Goal: Information Seeking & Learning: Learn about a topic

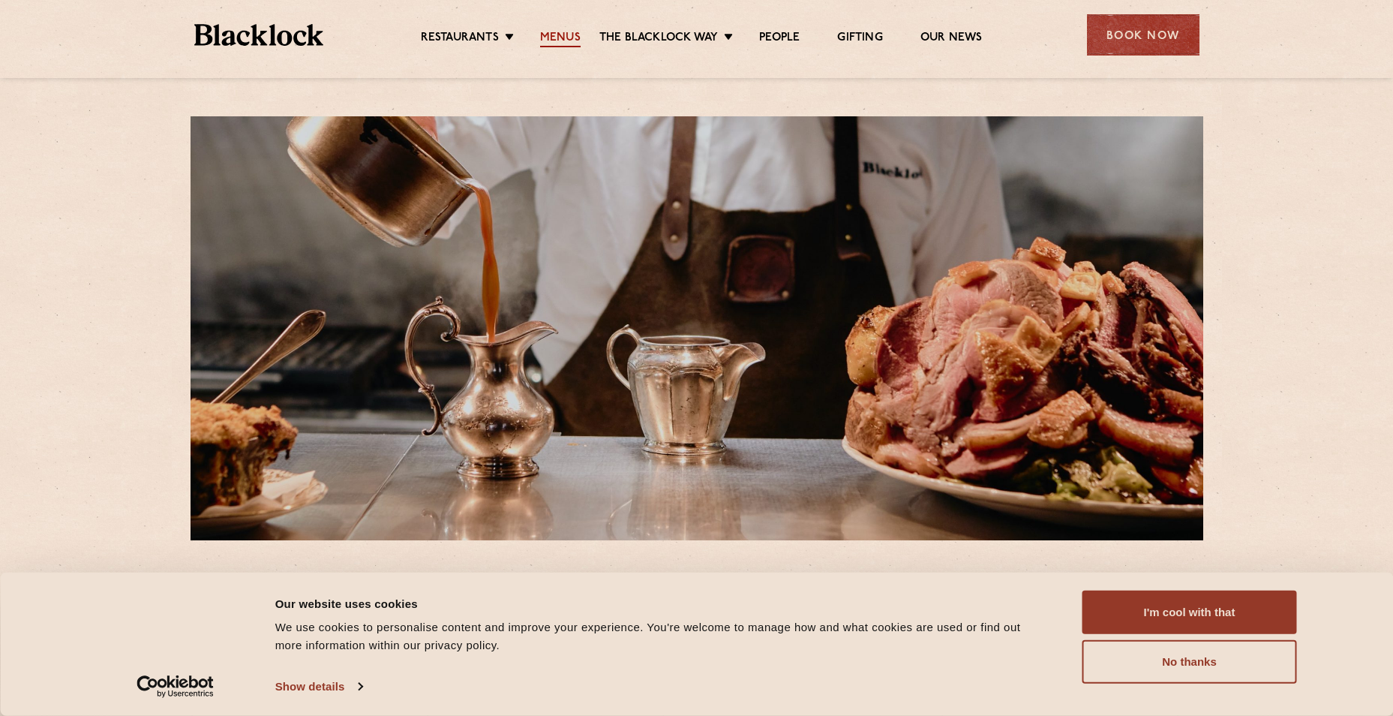
click at [567, 38] on link "Menus" at bounding box center [560, 39] width 41 height 17
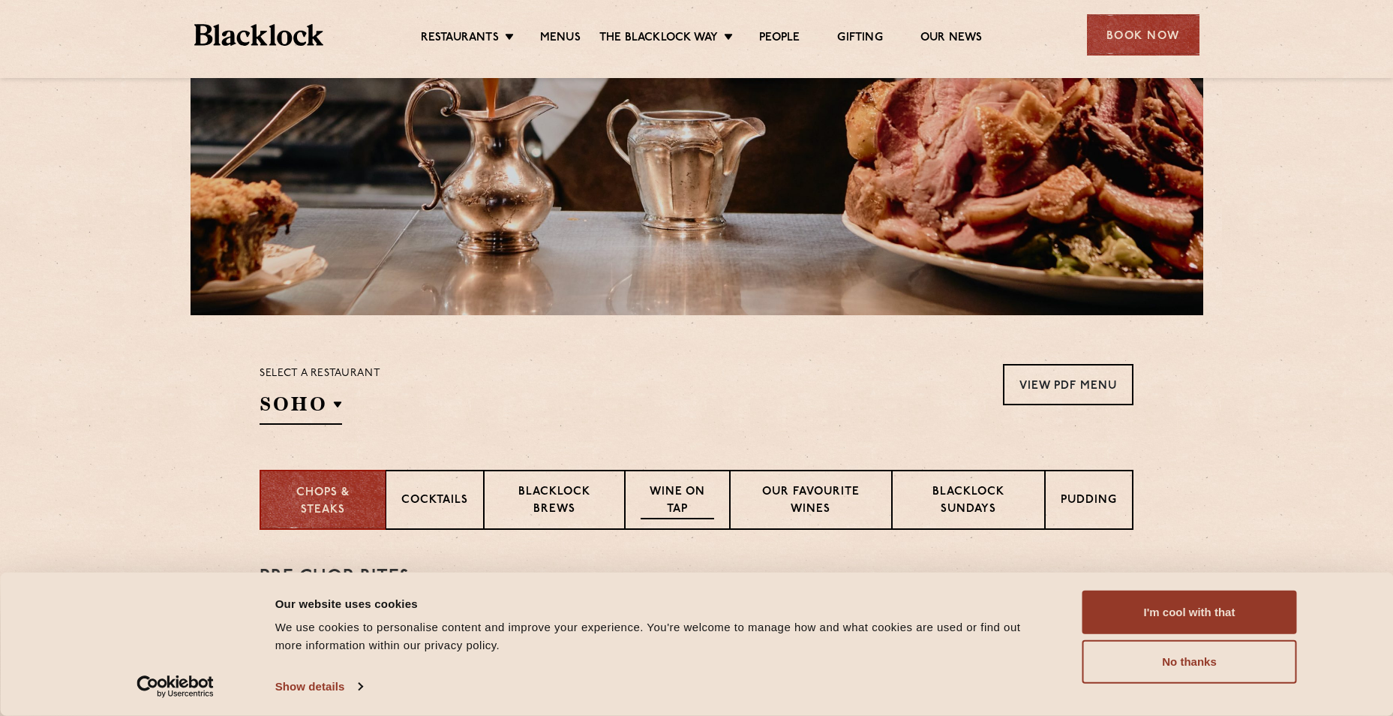
scroll to position [300, 0]
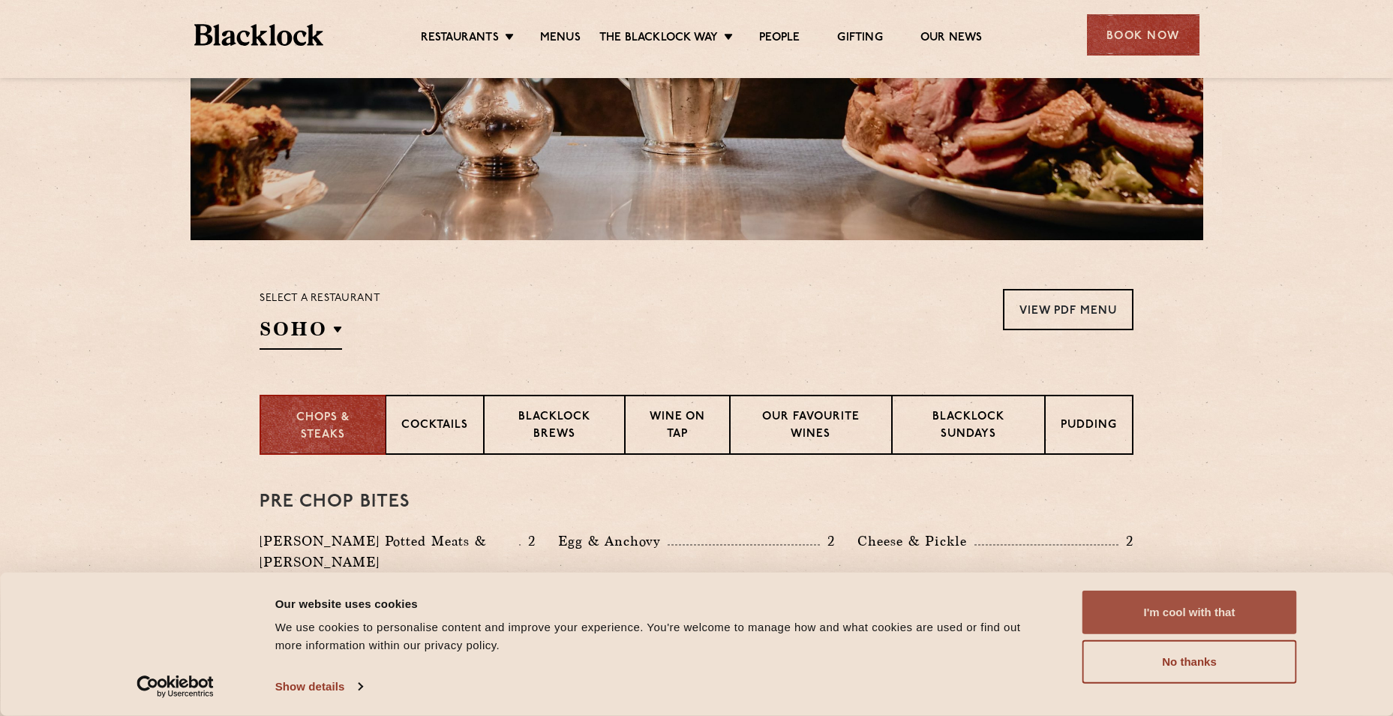
click at [1212, 594] on button "I'm cool with that" at bounding box center [1190, 612] width 215 height 44
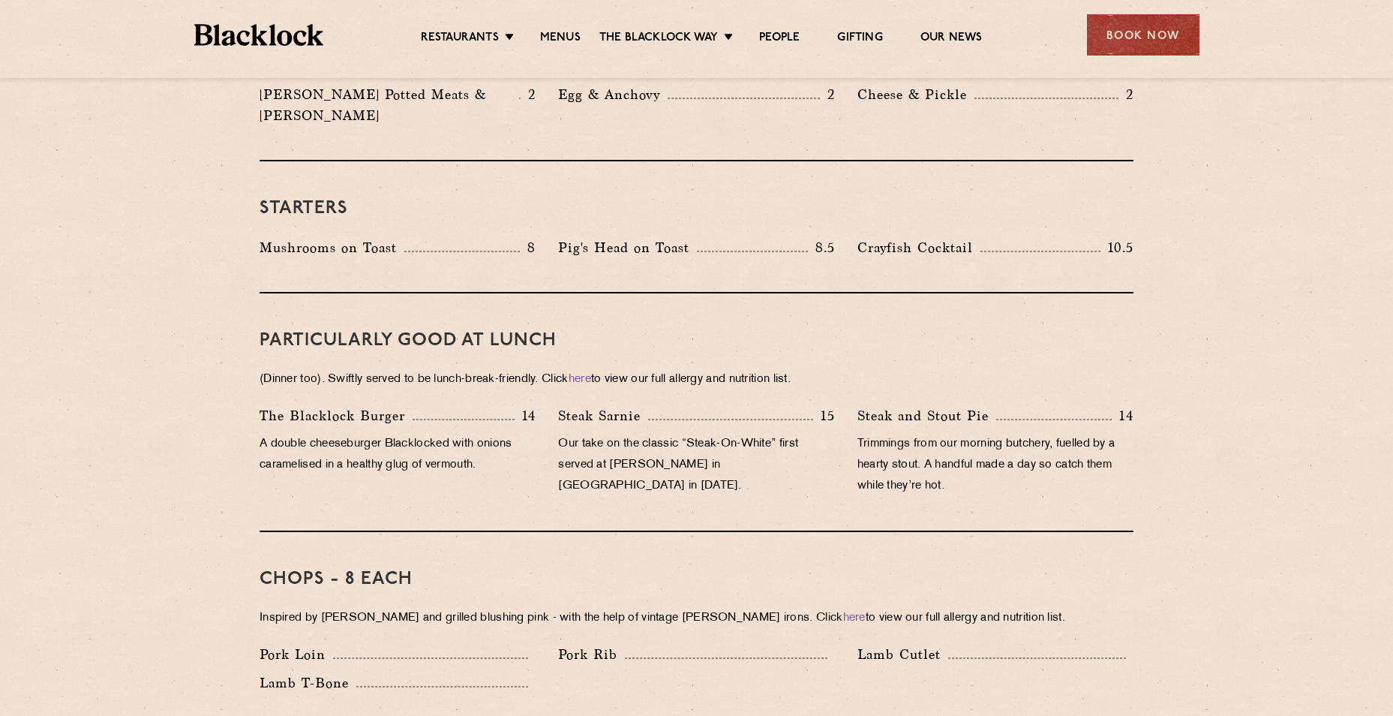
scroll to position [600, 0]
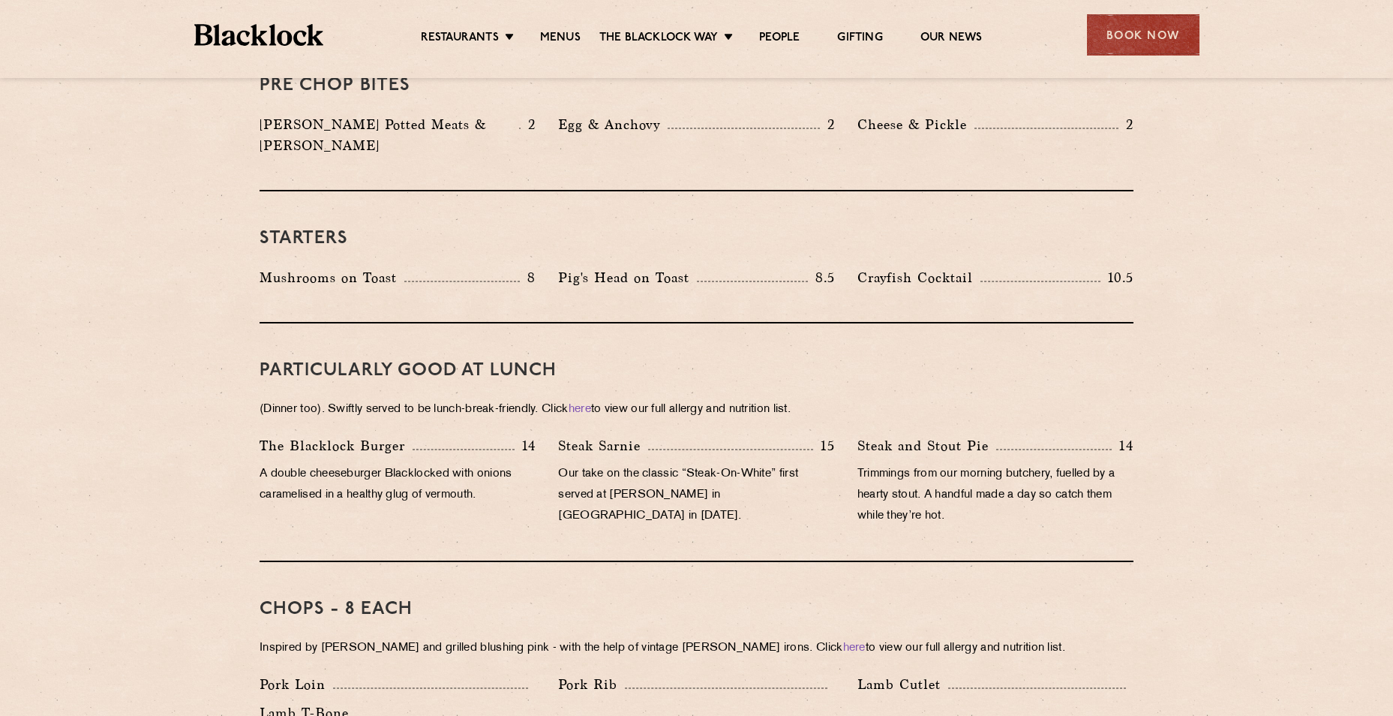
scroll to position [525, 0]
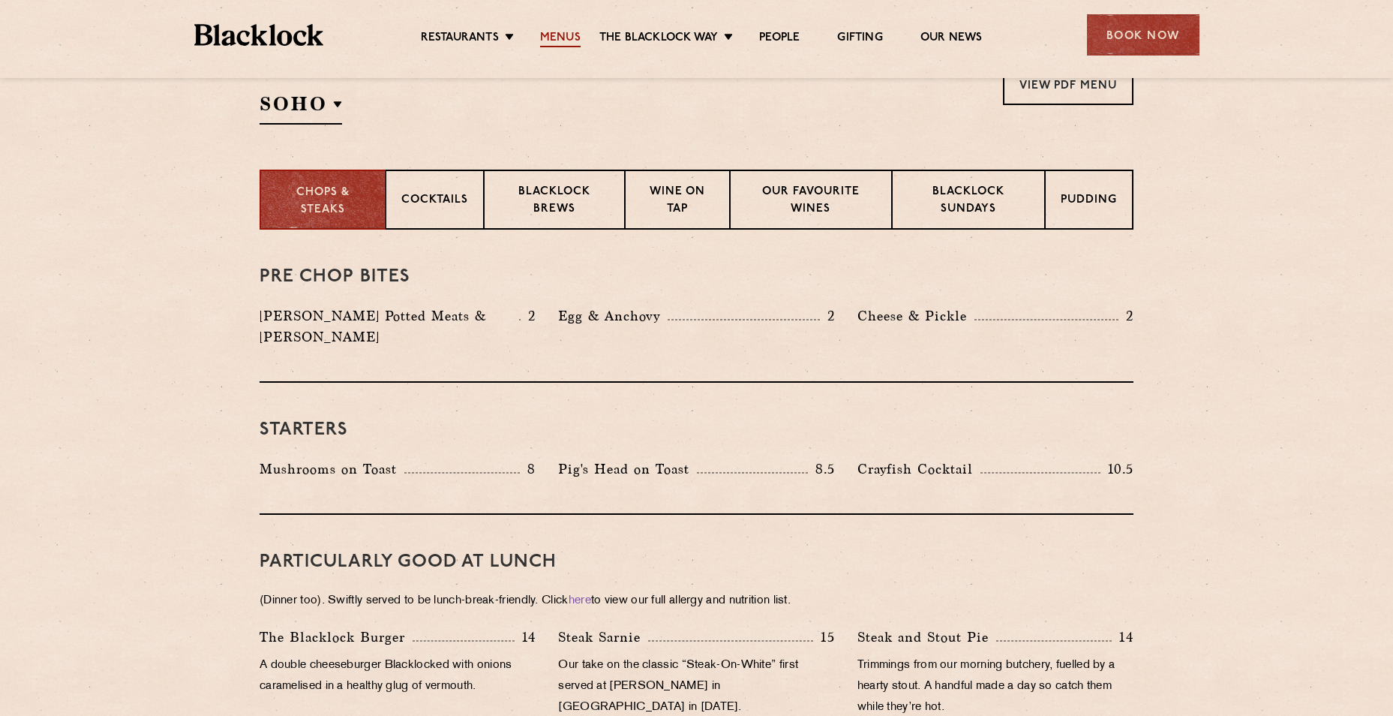
click at [569, 38] on link "Menus" at bounding box center [560, 39] width 41 height 17
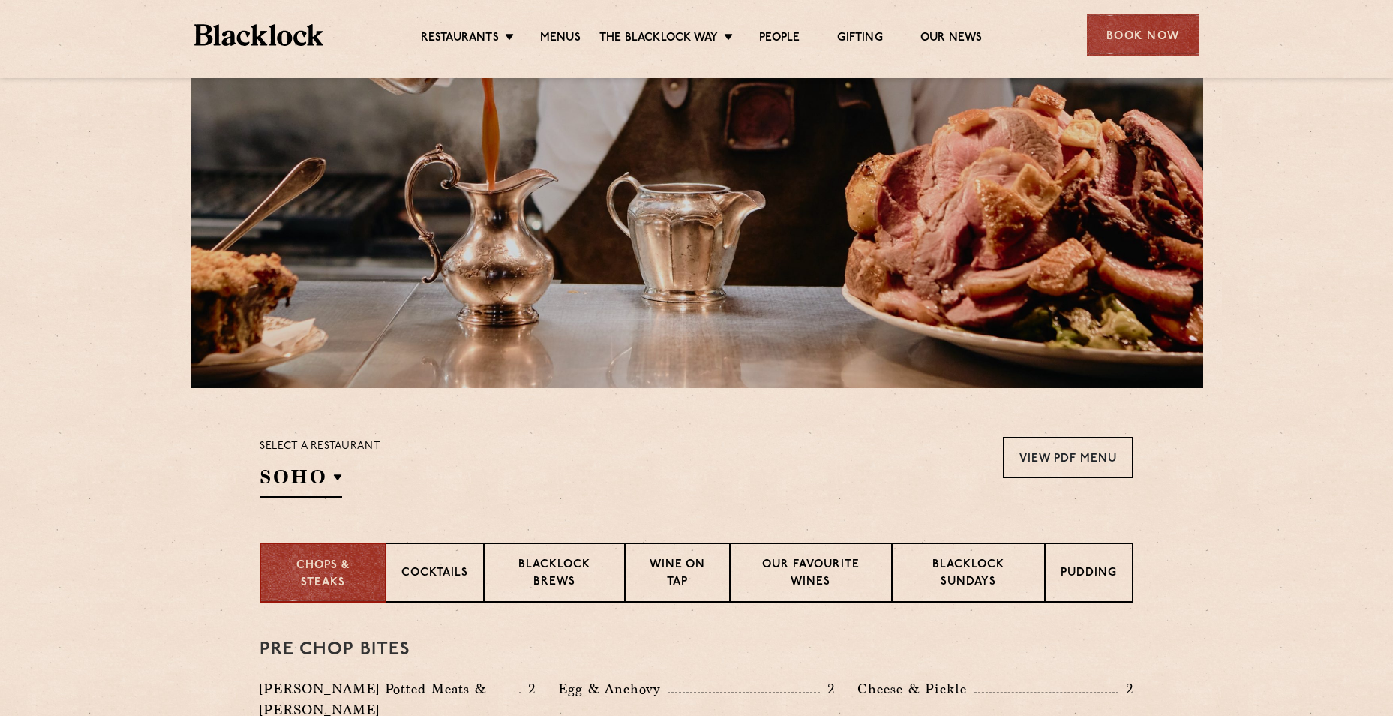
scroll to position [300, 0]
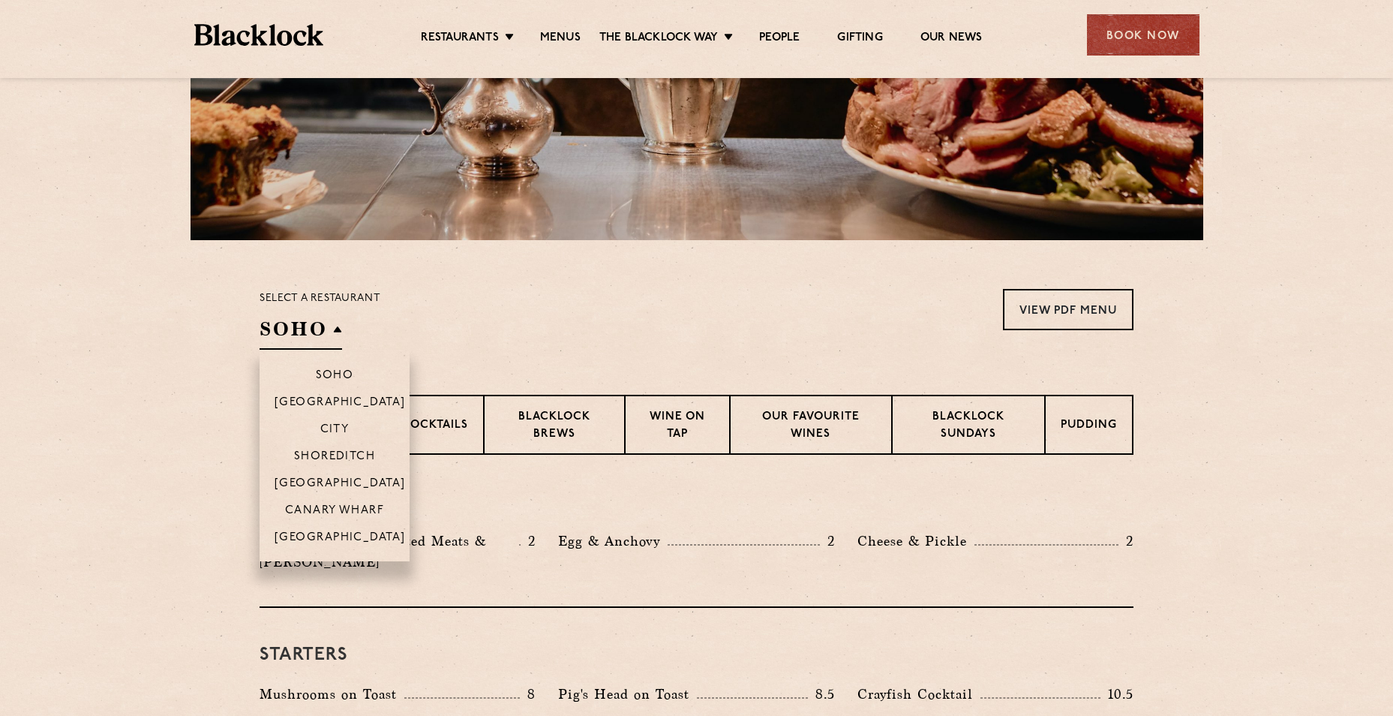
click at [305, 334] on h2 "SOHO" at bounding box center [301, 333] width 83 height 34
click at [344, 507] on p "Canary Wharf" at bounding box center [334, 511] width 99 height 15
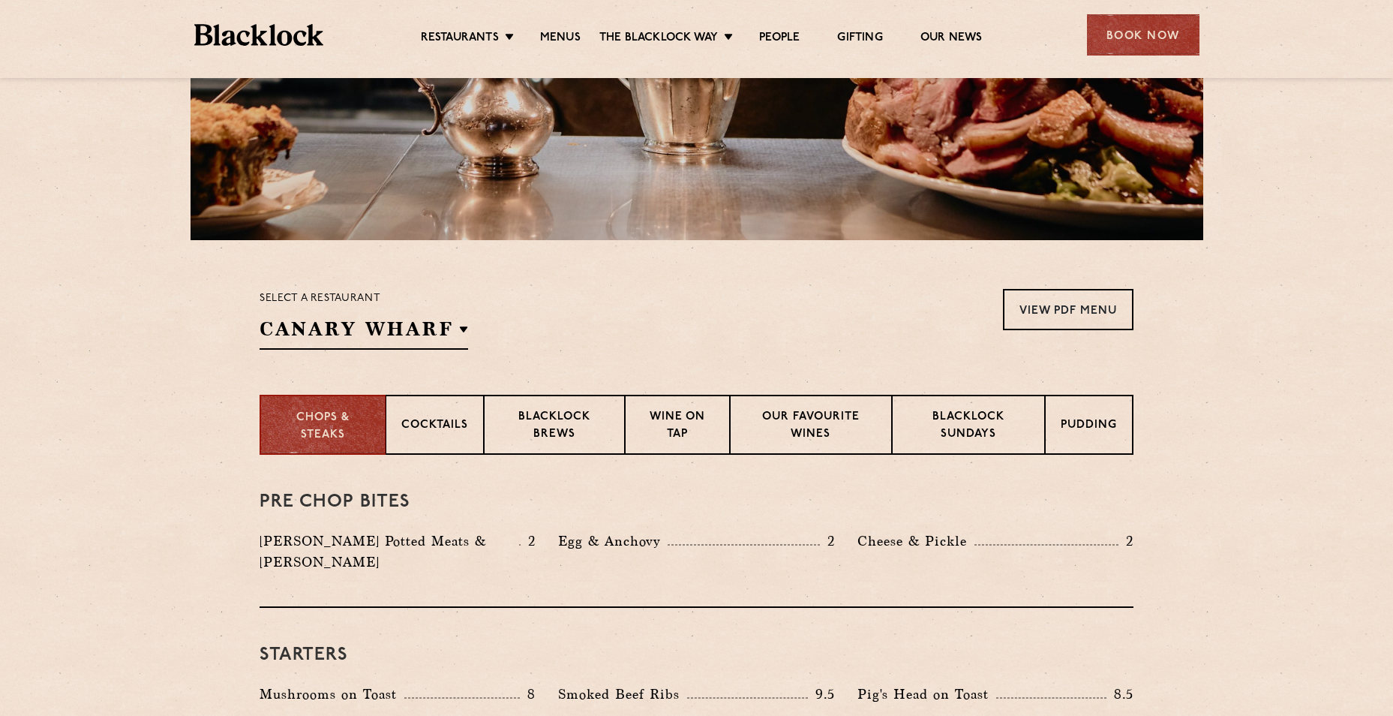
click at [611, 286] on section "Select a restaurant Canary Wharf Soho Birmingham City Shoreditch Covent Garden …" at bounding box center [696, 317] width 1393 height 155
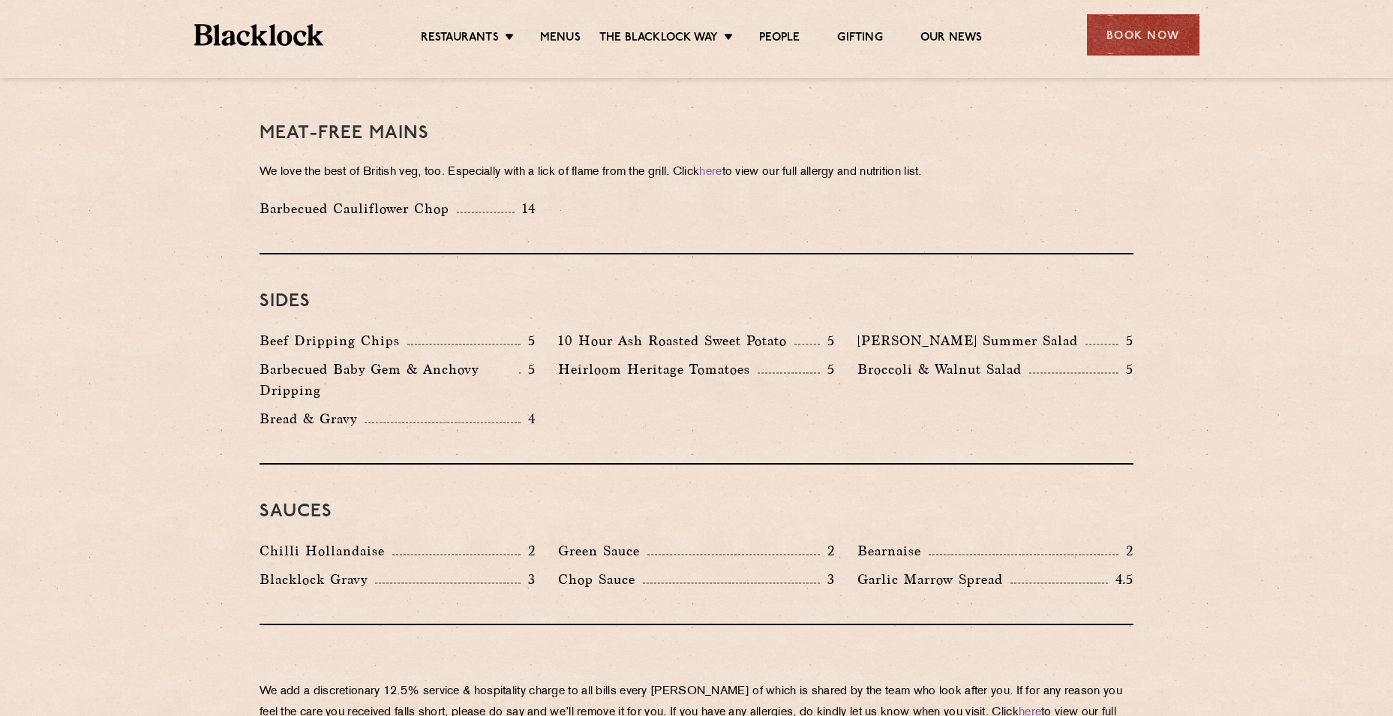
scroll to position [2140, 0]
